Goal: Task Accomplishment & Management: Manage account settings

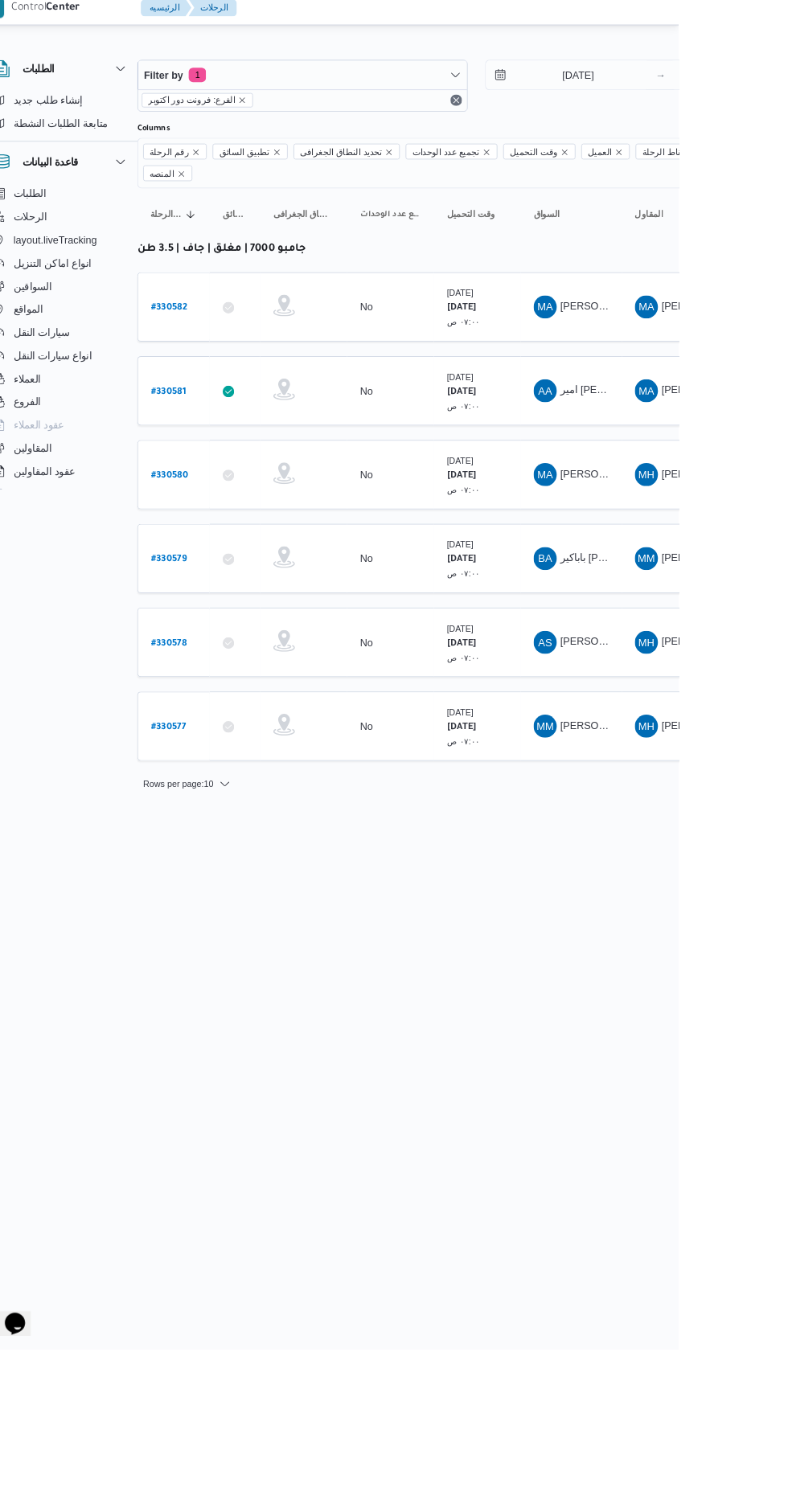
click at [231, 348] on b "# 330582" at bounding box center [221, 354] width 40 height 11
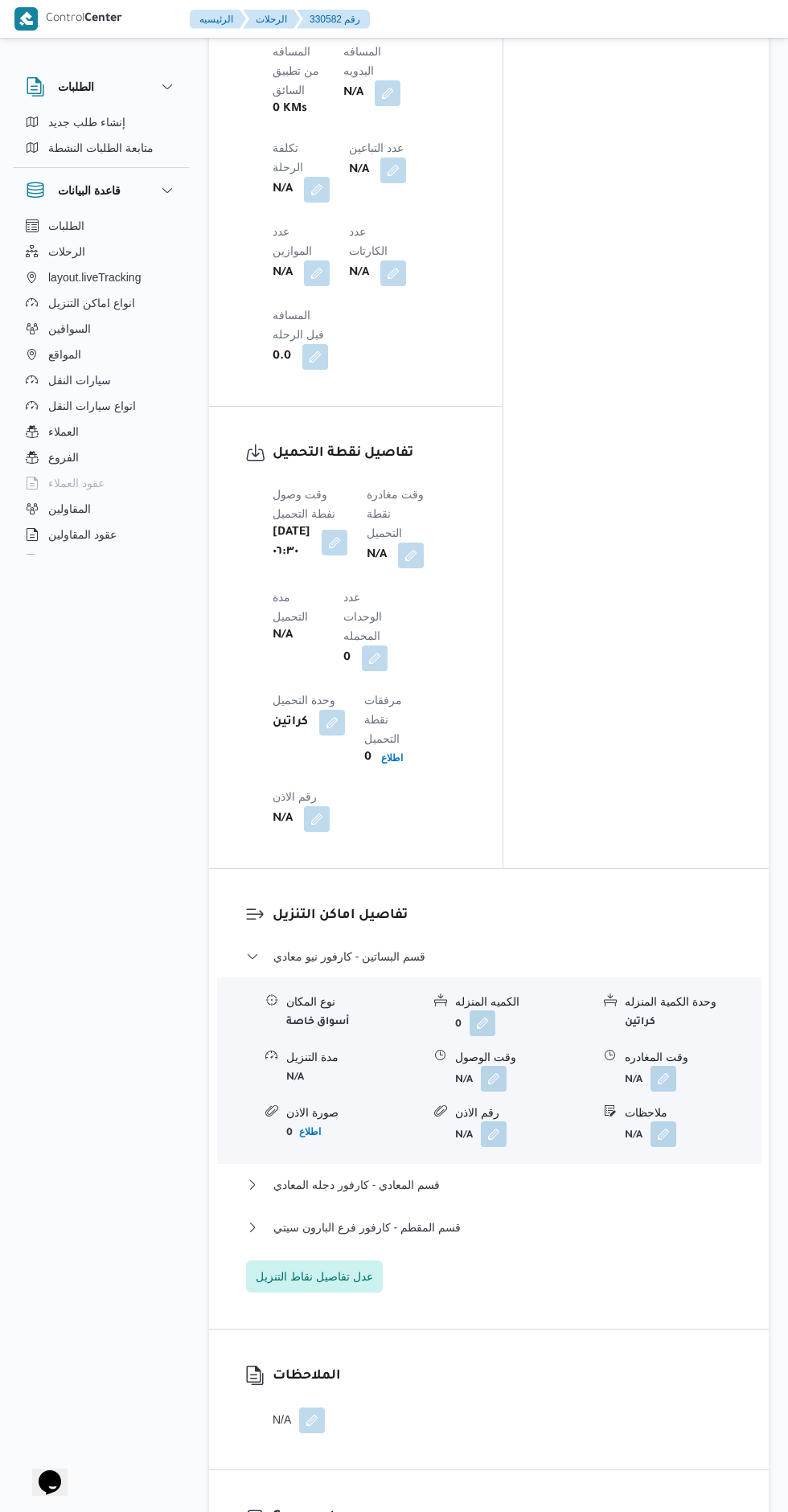
scroll to position [1436, 0]
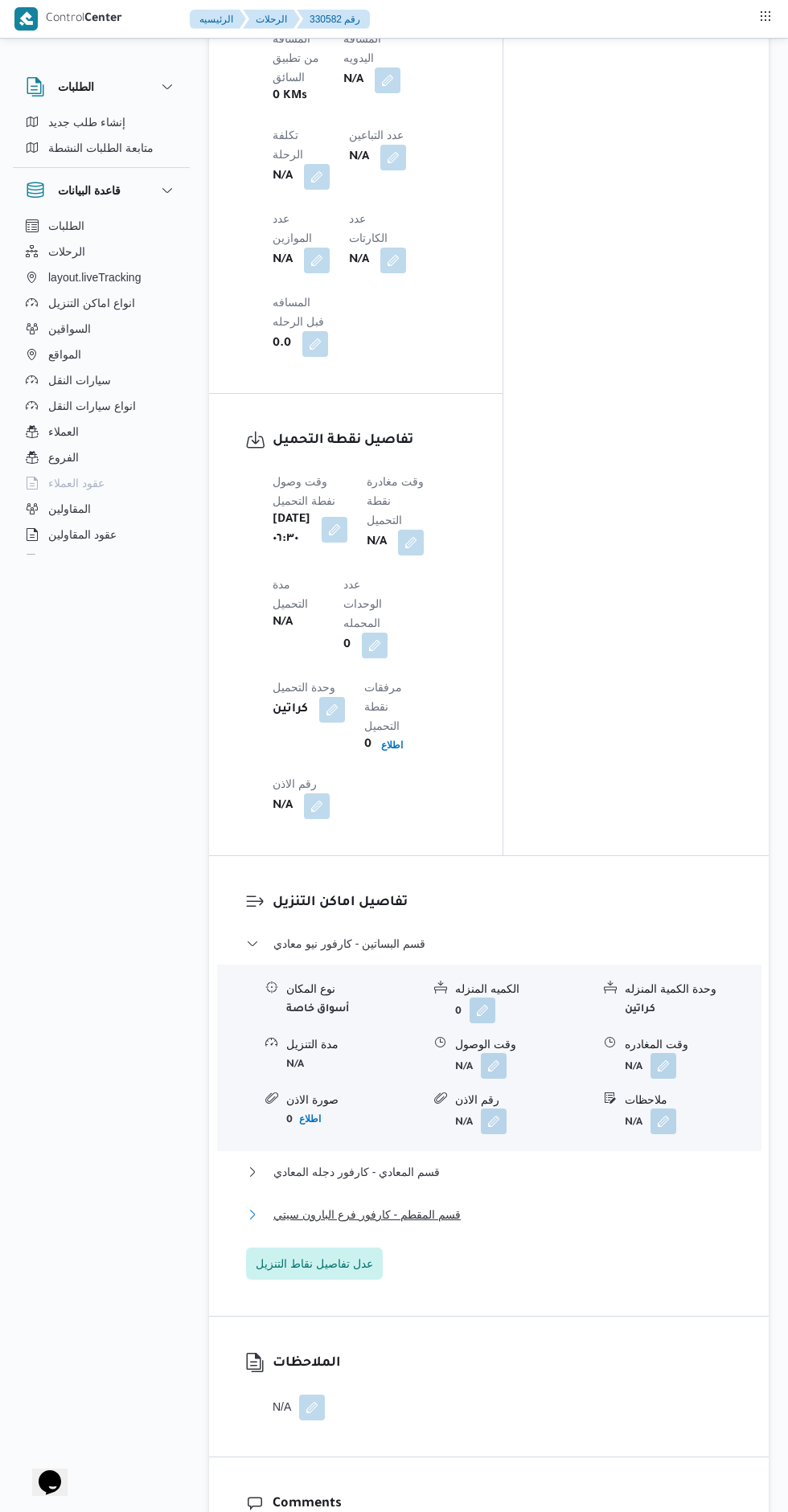
click at [373, 1205] on span "قسم المقطم - كارفور فرع البارون سيتي" at bounding box center [366, 1215] width 187 height 20
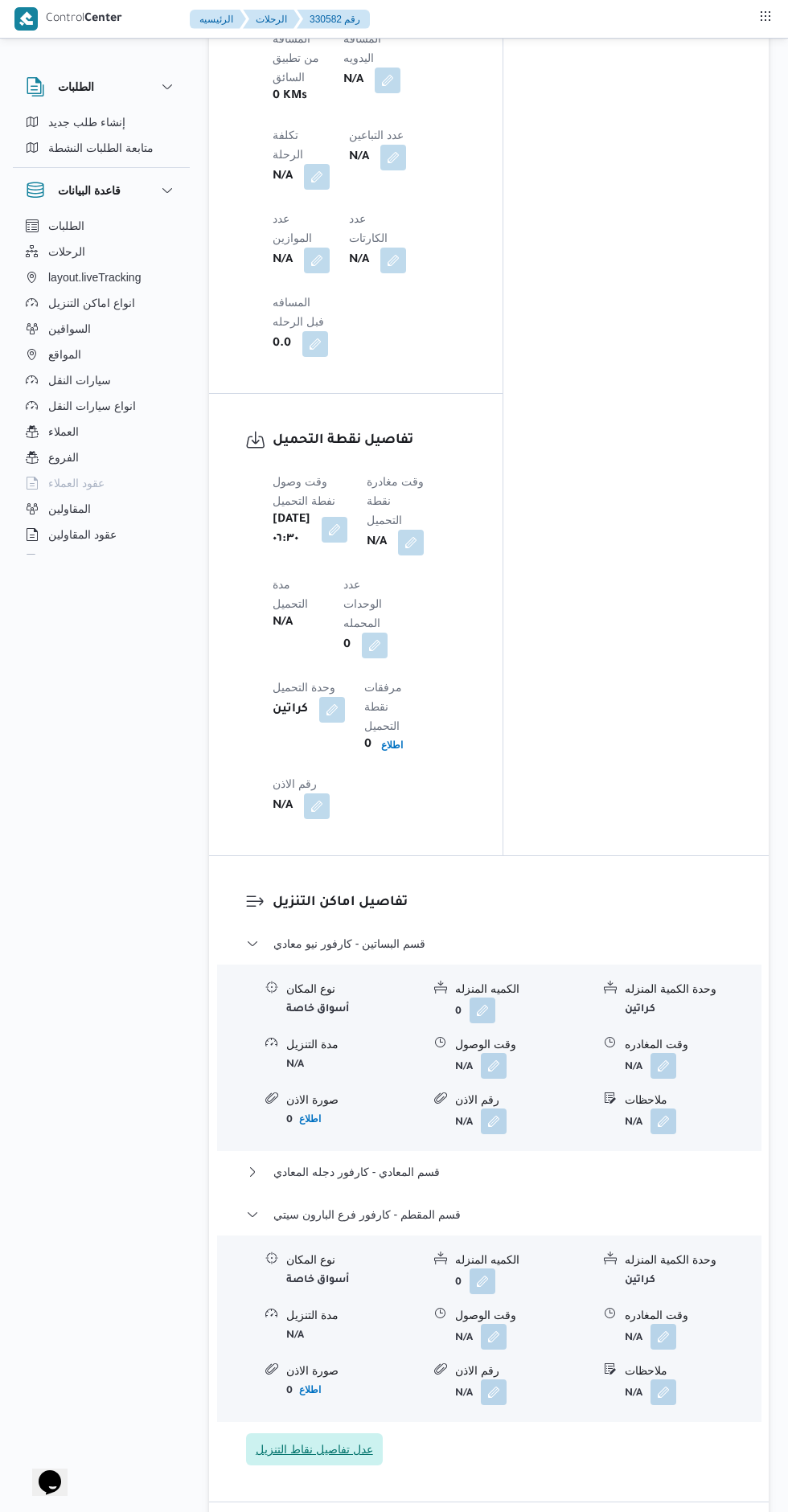
click at [353, 1434] on span "عدل تفاصيل نقاط التنزيل" at bounding box center [314, 1449] width 137 height 32
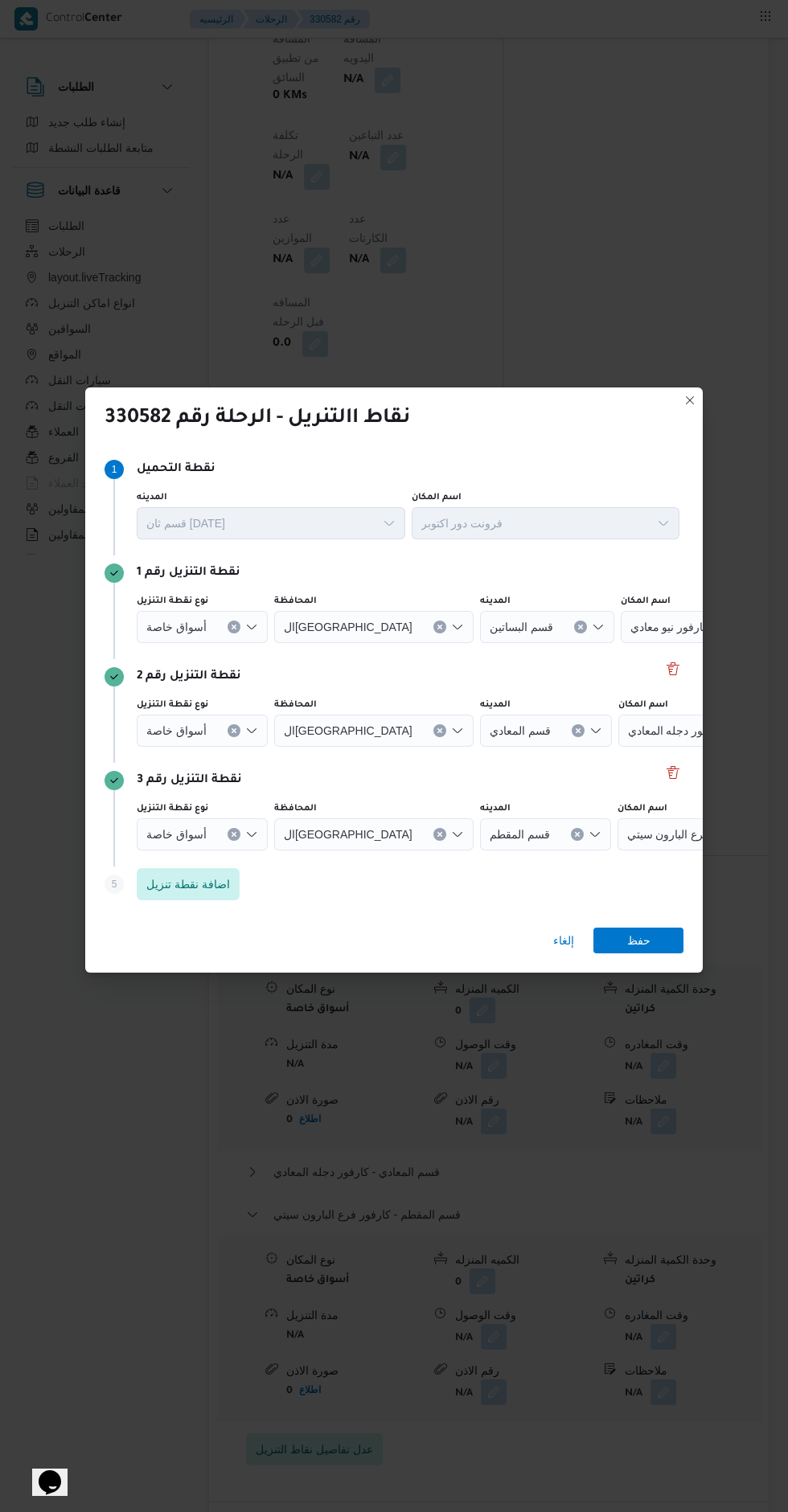
click at [437, 629] on icon "Clear input" at bounding box center [439, 627] width 4 height 4
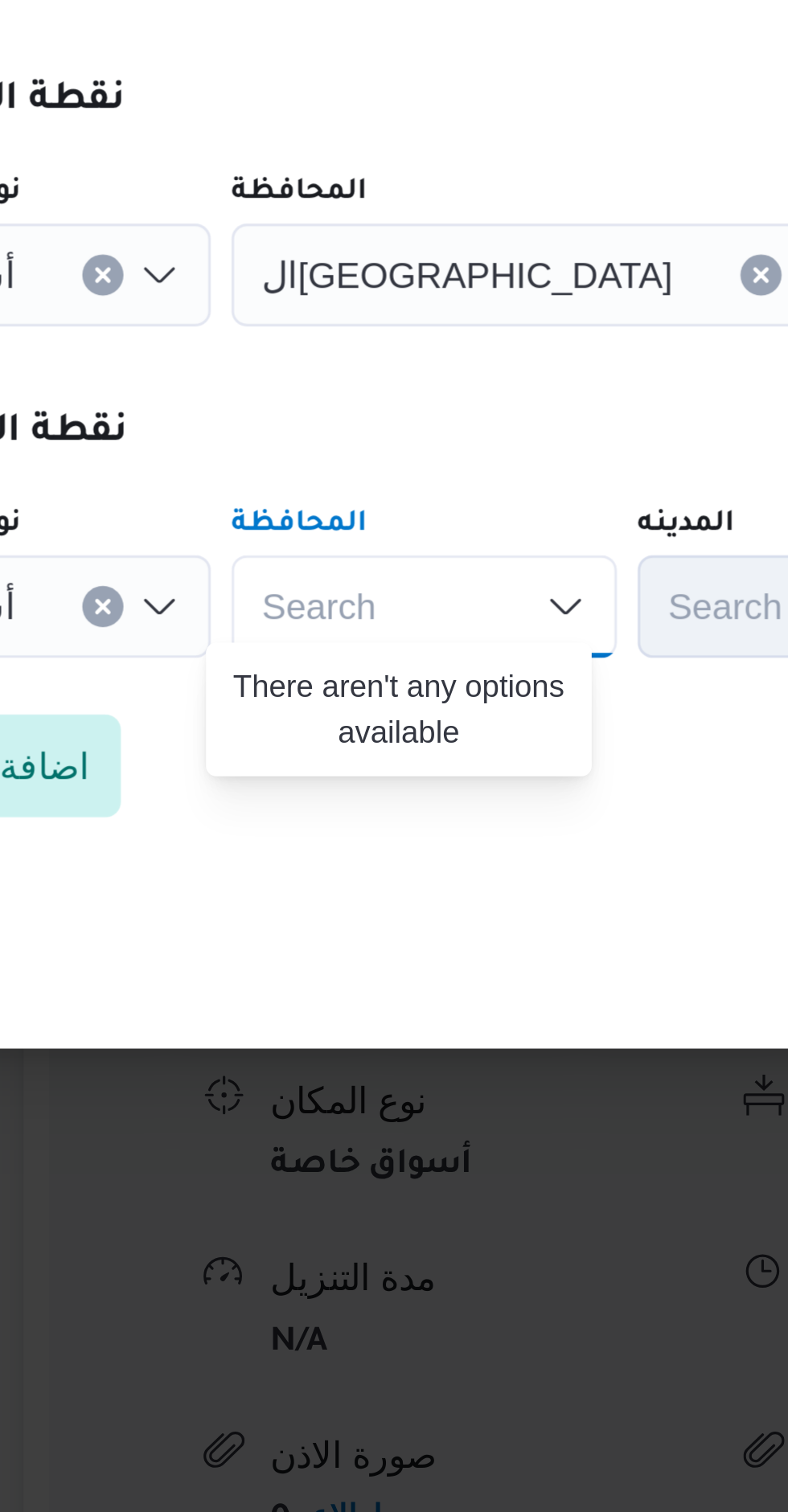
click at [437, 629] on icon "Clear input" at bounding box center [439, 627] width 4 height 4
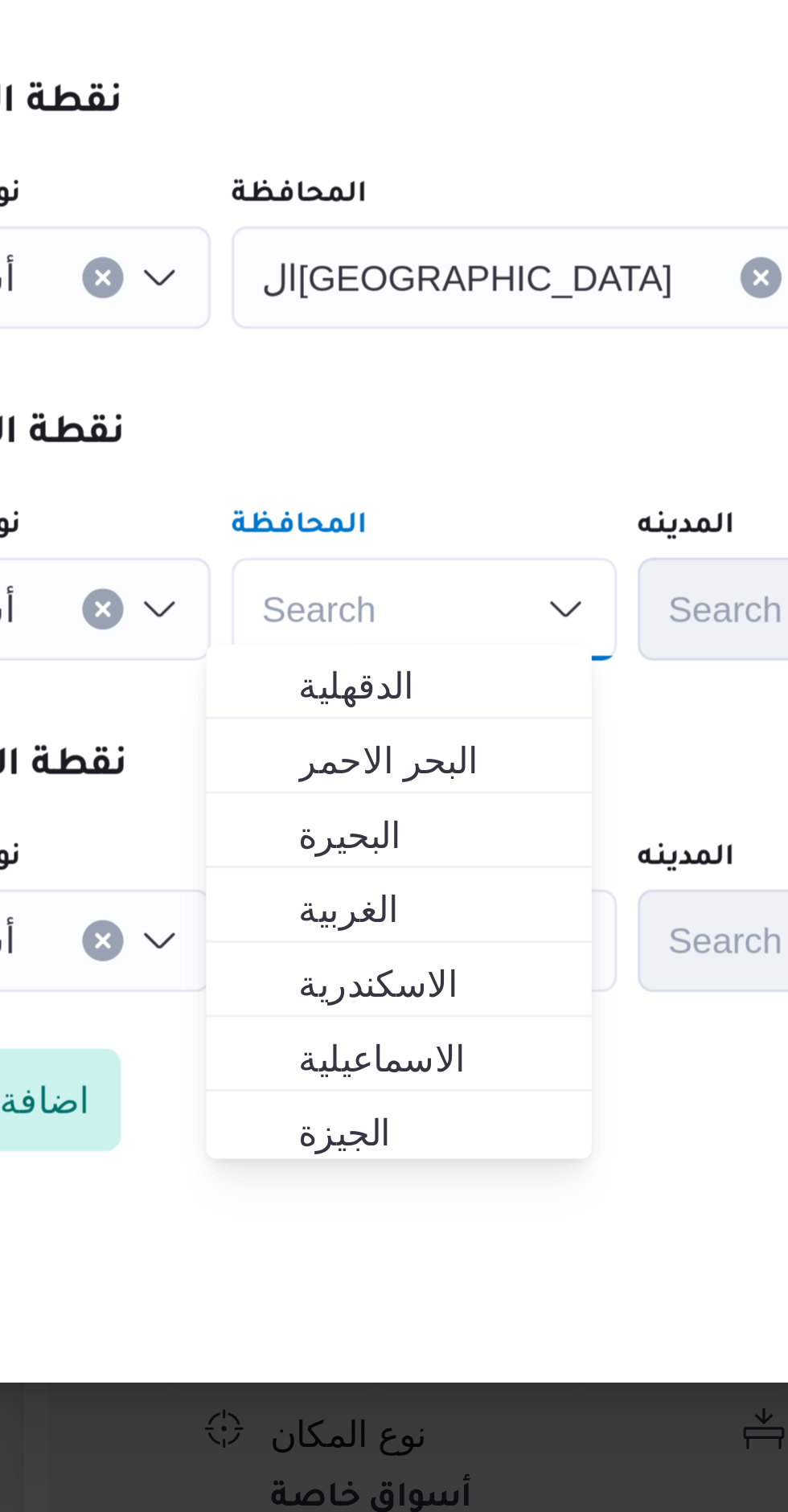
click at [433, 624] on button "Clear input" at bounding box center [440, 627] width 13 height 13
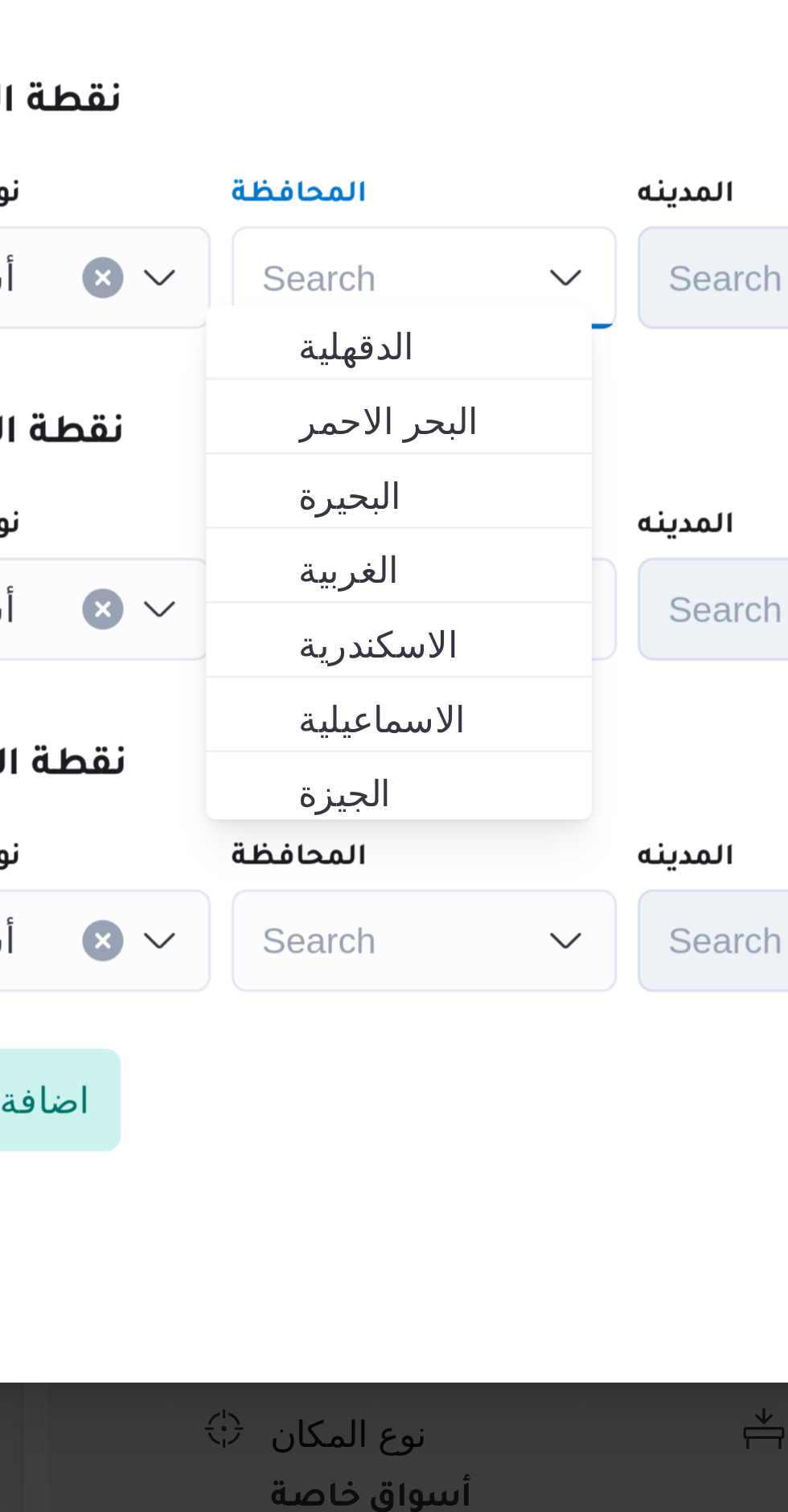
click at [378, 889] on div "Step 5 is disabled 5 اضافة نقطة تنزيل" at bounding box center [394, 887] width 579 height 42
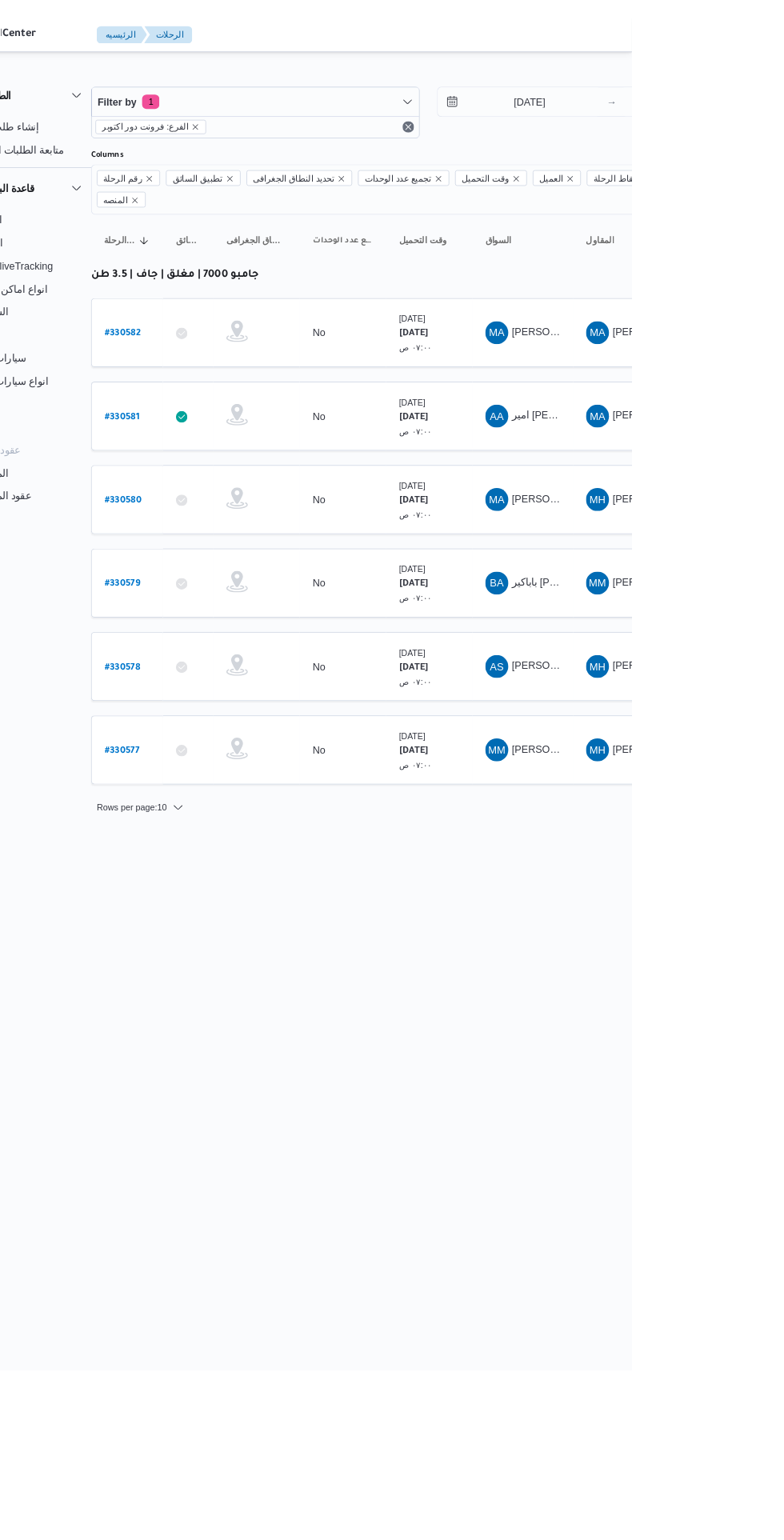
scroll to position [0, 25]
